Goal: Information Seeking & Learning: Learn about a topic

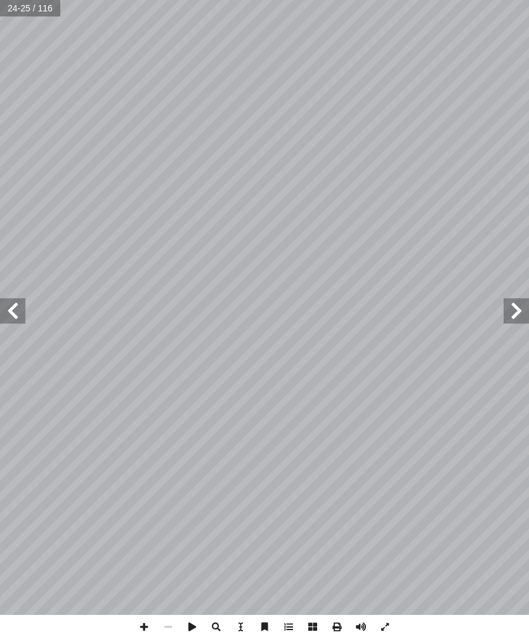
click at [12, 310] on span at bounding box center [12, 311] width 25 height 25
click at [23, 311] on span at bounding box center [12, 311] width 25 height 25
click at [22, 300] on span at bounding box center [12, 311] width 25 height 25
click at [11, 321] on span at bounding box center [12, 311] width 25 height 25
click at [13, 309] on span at bounding box center [12, 311] width 25 height 25
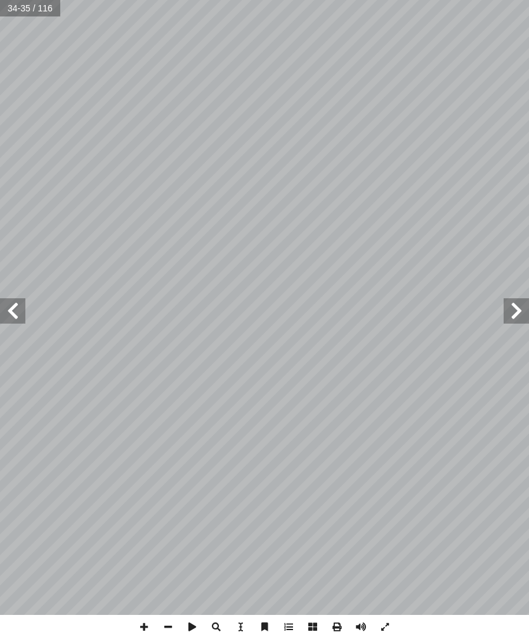
click at [507, 309] on span at bounding box center [515, 311] width 25 height 25
click at [508, 320] on span at bounding box center [515, 311] width 25 height 25
click at [511, 312] on span at bounding box center [515, 311] width 25 height 25
click at [15, 309] on span at bounding box center [12, 311] width 25 height 25
click at [21, 317] on span at bounding box center [12, 311] width 25 height 25
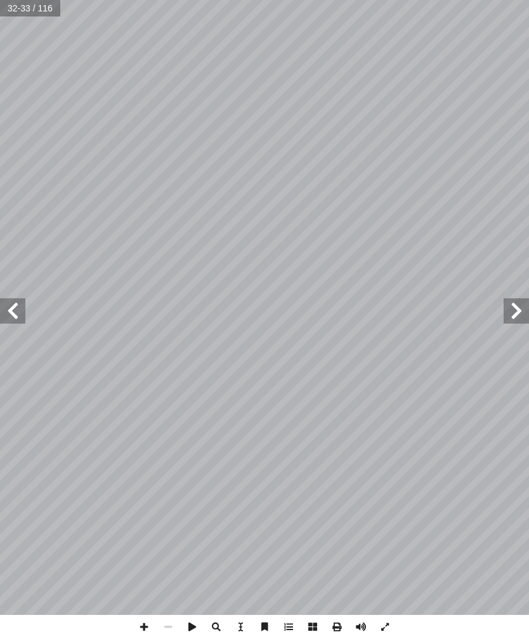
click at [18, 304] on span at bounding box center [12, 311] width 25 height 25
